Goal: Task Accomplishment & Management: Manage account settings

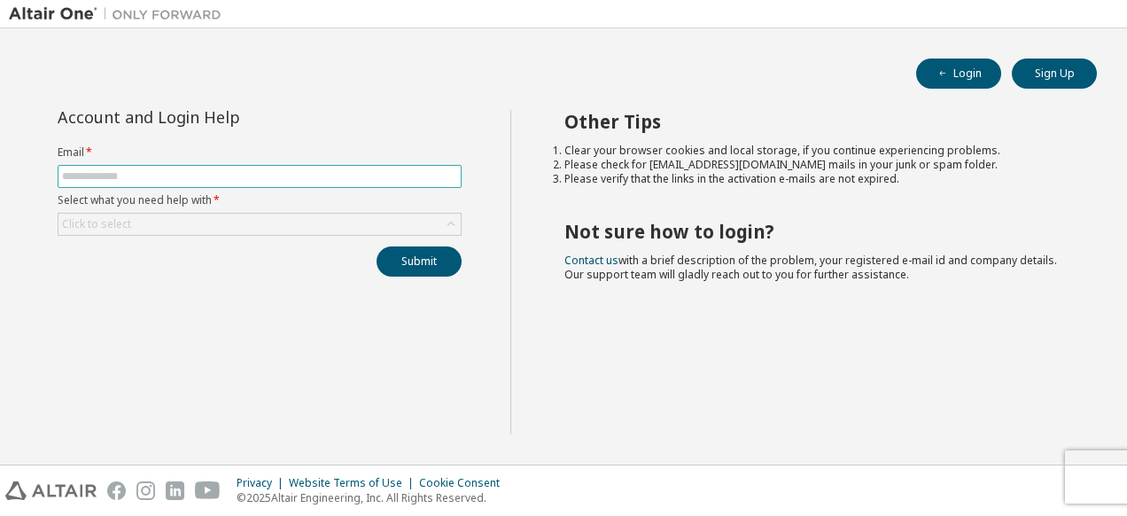
click at [183, 181] on input "text" at bounding box center [259, 176] width 395 height 14
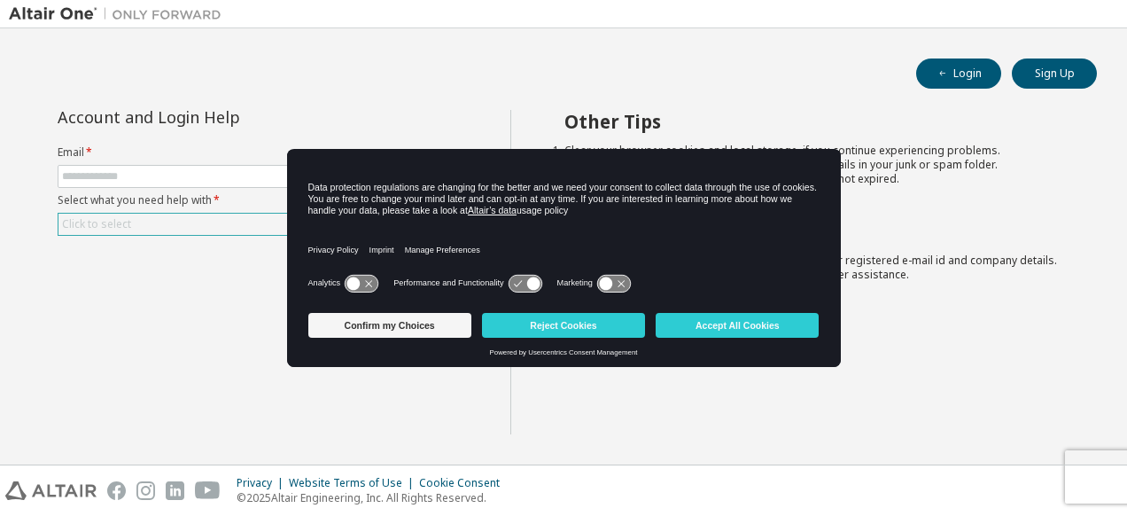
click at [181, 220] on div "Click to select" at bounding box center [259, 223] width 402 height 21
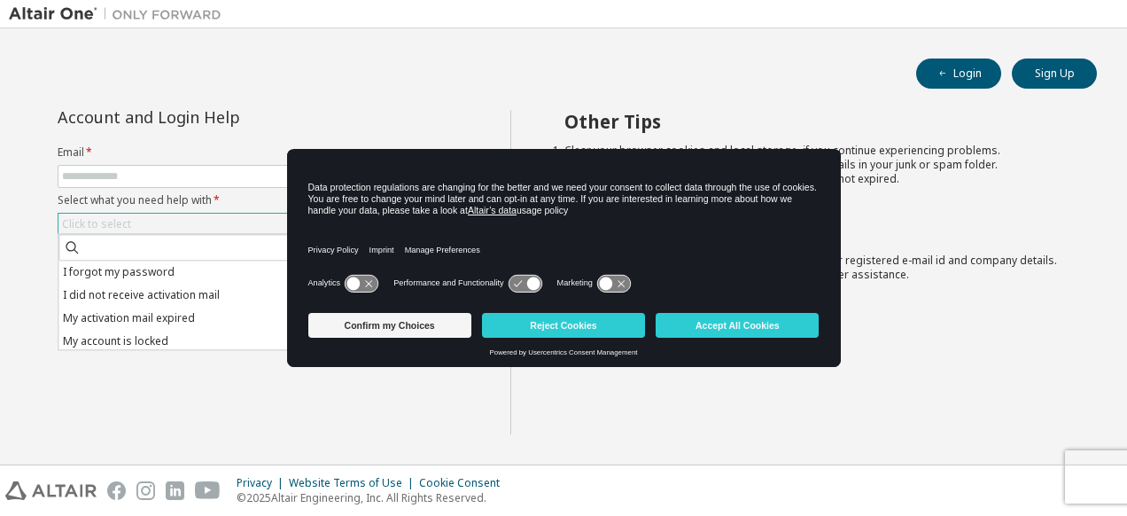
click at [182, 221] on div "Click to select" at bounding box center [259, 223] width 402 height 21
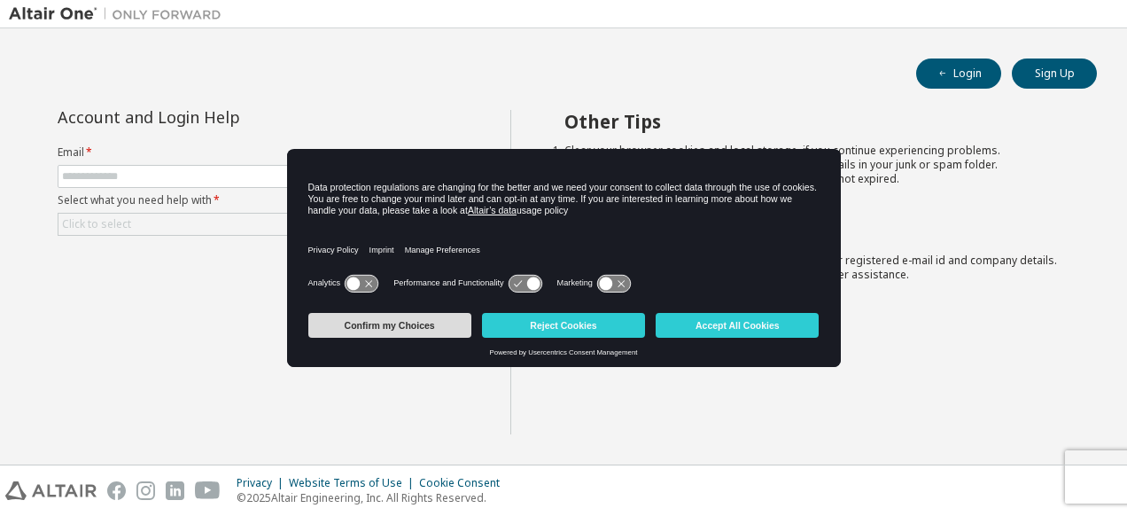
click at [430, 327] on button "Confirm my Choices" at bounding box center [389, 325] width 163 height 25
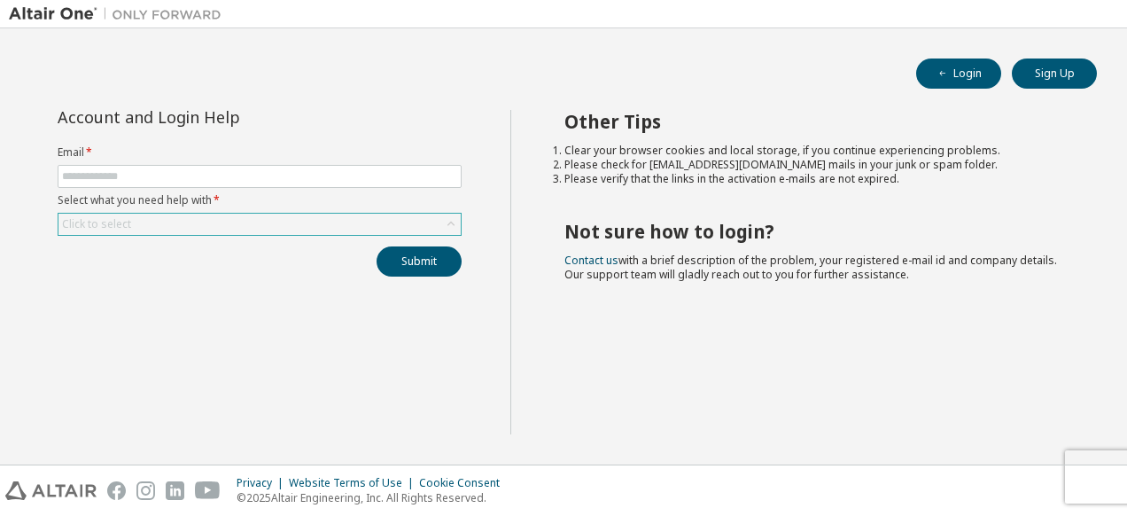
click at [225, 216] on div "Click to select" at bounding box center [259, 223] width 402 height 21
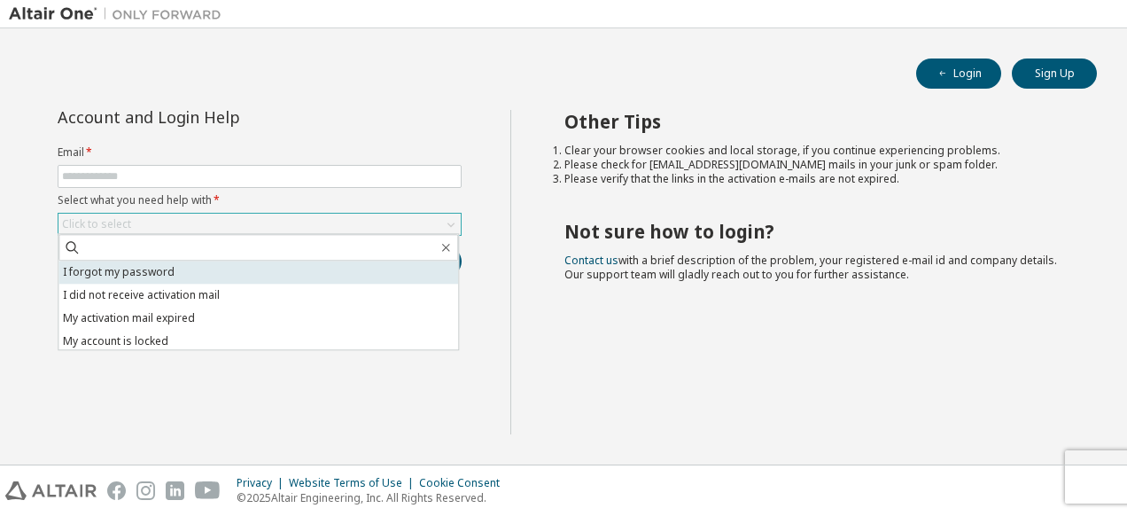
click at [179, 270] on li "I forgot my password" at bounding box center [258, 271] width 400 height 23
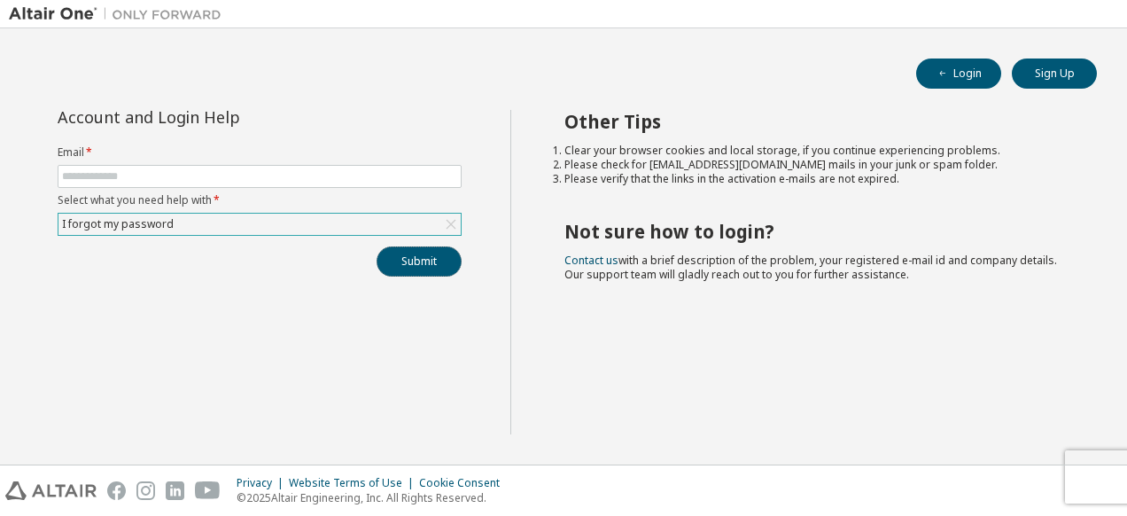
drag, startPoint x: 435, startPoint y: 260, endPoint x: 110, endPoint y: 206, distance: 329.4
click at [95, 240] on div "Account and Login Help Email * Select what you need help with * I forgot my pas…" at bounding box center [259, 193] width 425 height 167
click at [114, 172] on input "text" at bounding box center [259, 176] width 395 height 14
type input "**********"
click at [184, 218] on div "I forgot my password" at bounding box center [259, 223] width 402 height 21
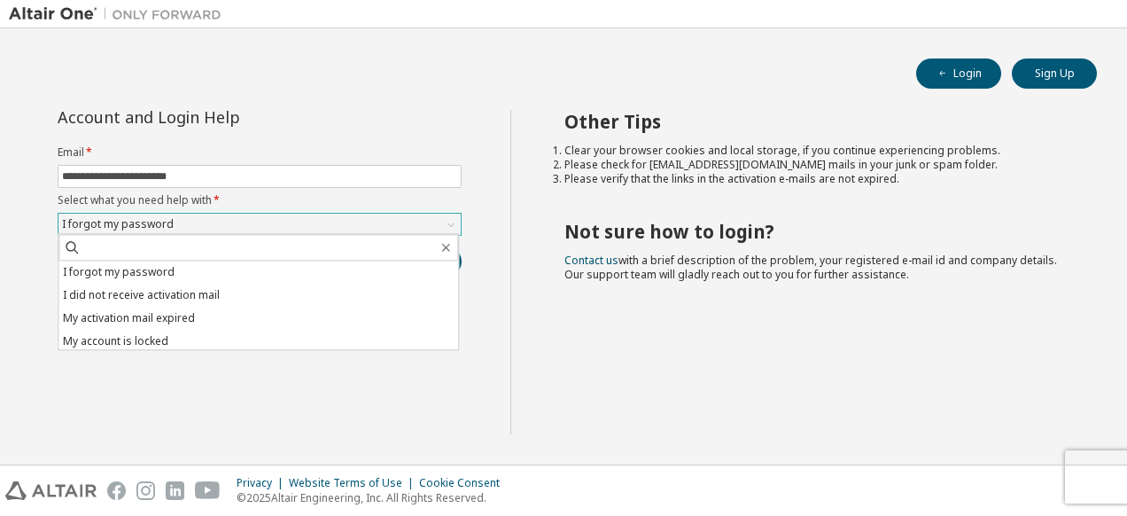
click at [184, 218] on div "I forgot my password" at bounding box center [259, 223] width 402 height 21
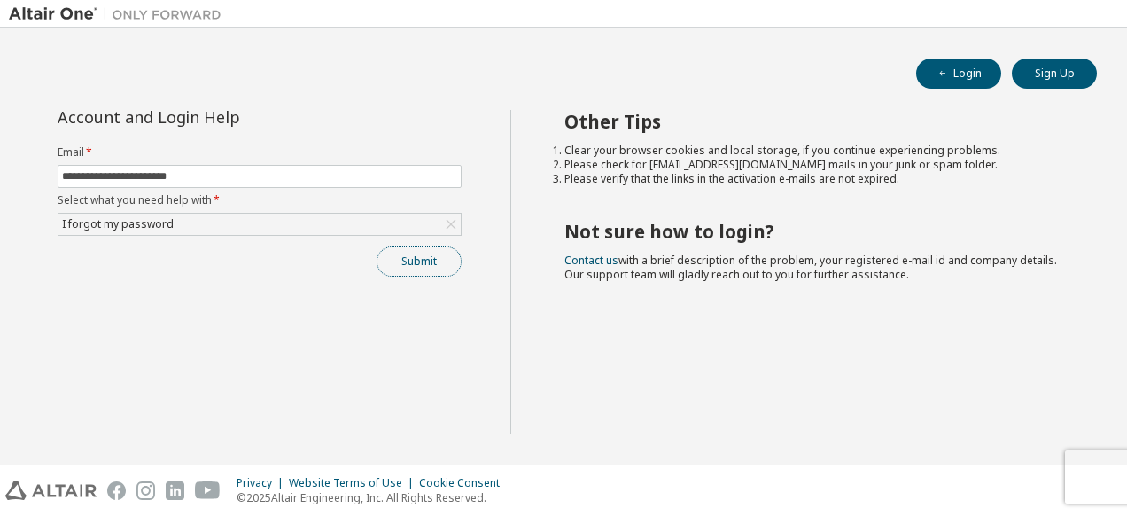
click at [413, 259] on button "Submit" at bounding box center [419, 261] width 85 height 30
